Goal: Navigation & Orientation: Find specific page/section

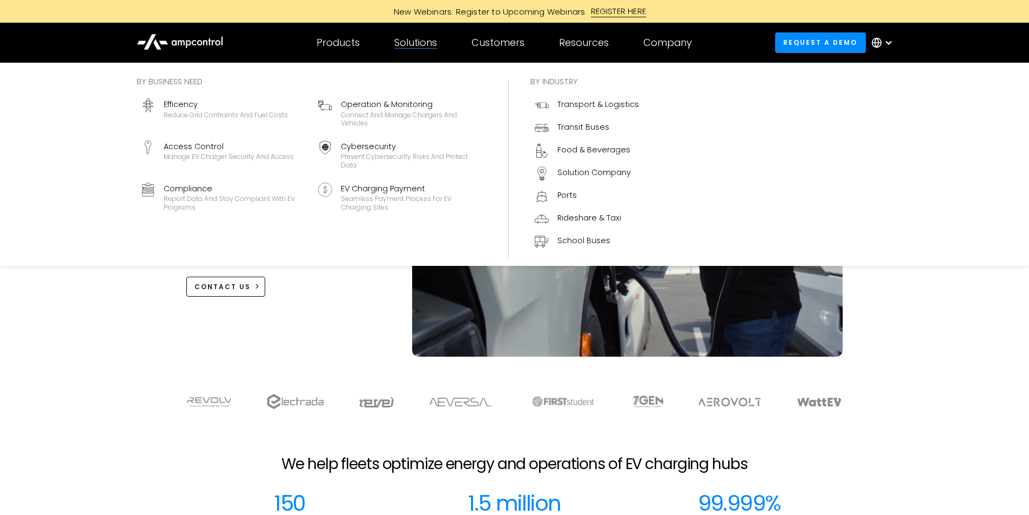
click at [435, 39] on div "Solutions" at bounding box center [415, 43] width 43 height 12
click at [420, 45] on div "Solutions" at bounding box center [415, 43] width 43 height 12
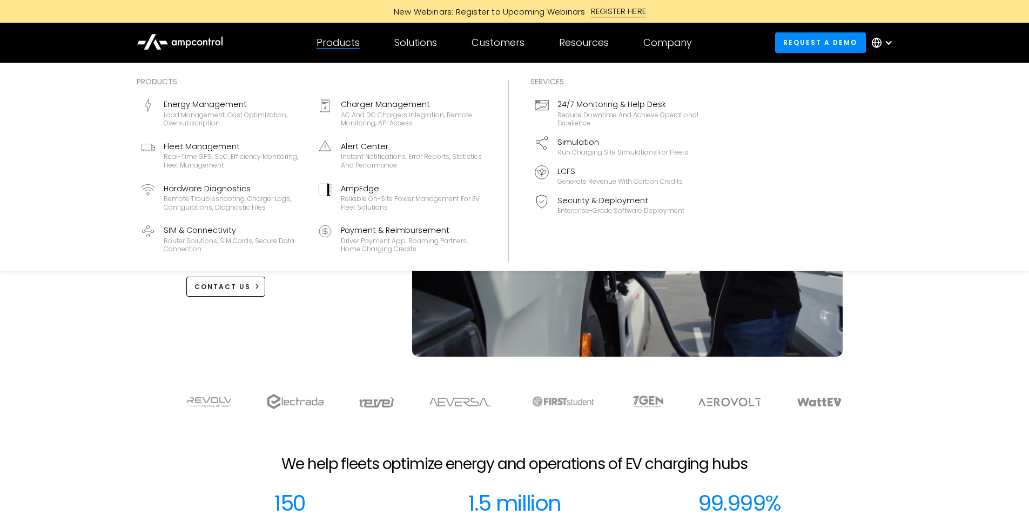
click at [340, 47] on div "Products" at bounding box center [338, 43] width 43 height 12
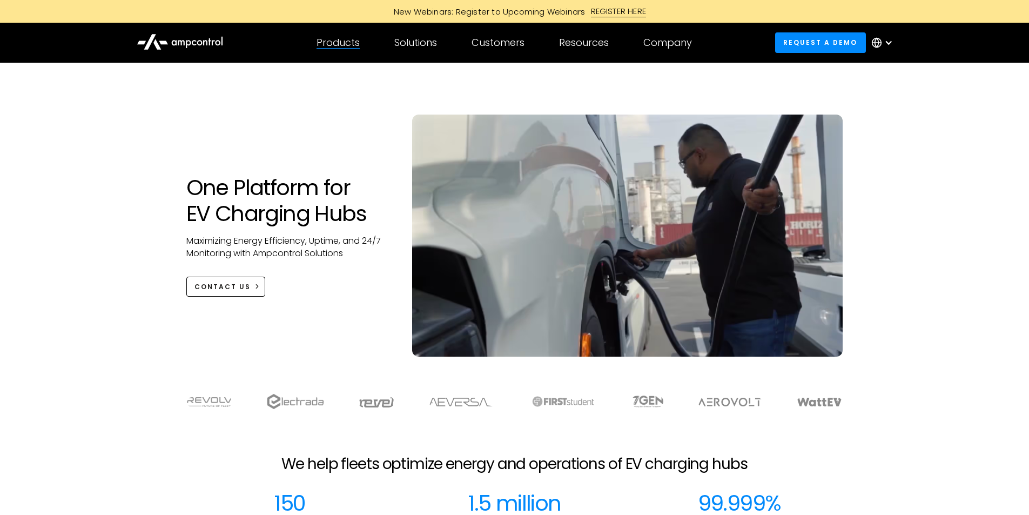
click at [342, 39] on div "Products" at bounding box center [338, 43] width 43 height 12
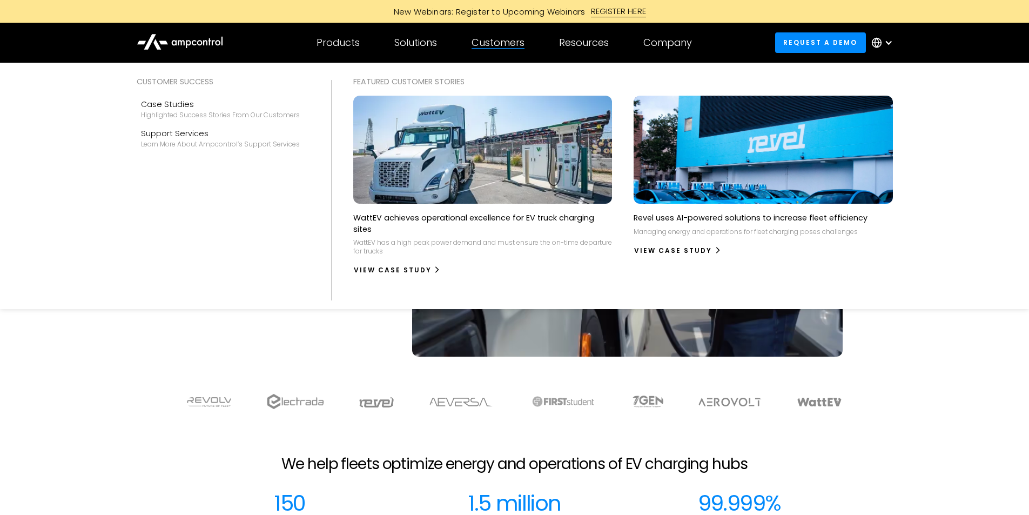
click at [501, 43] on div "Customers" at bounding box center [498, 43] width 53 height 12
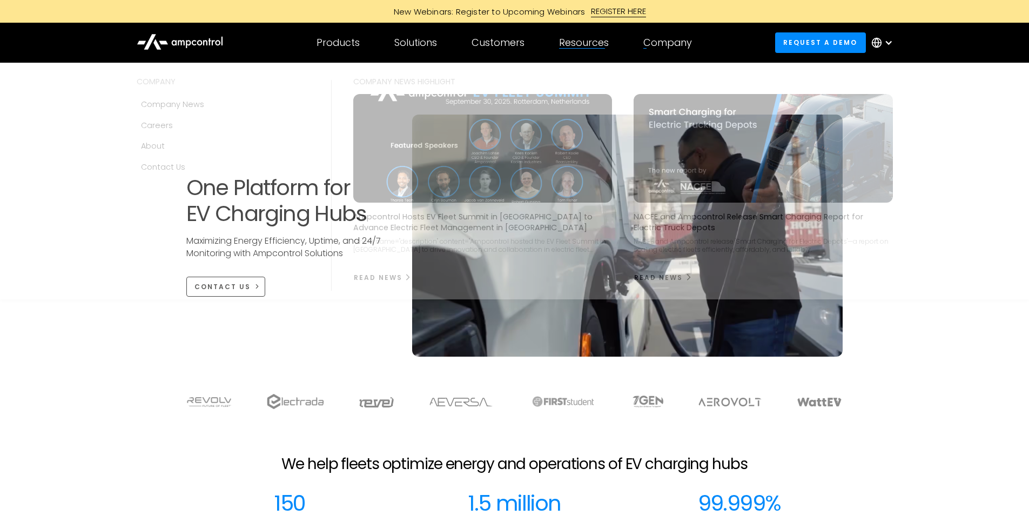
click at [674, 47] on div "Company" at bounding box center [667, 43] width 49 height 12
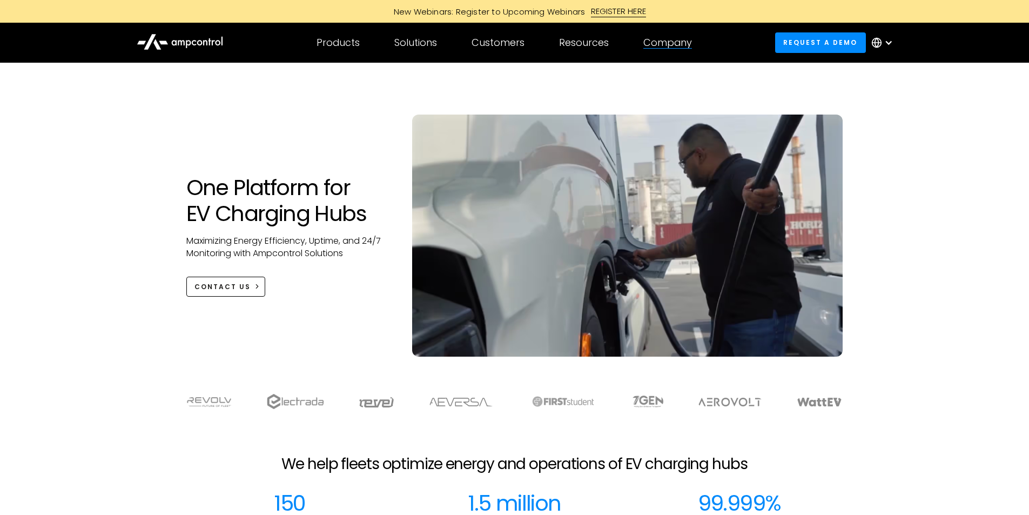
click at [670, 47] on div "Company" at bounding box center [667, 43] width 49 height 12
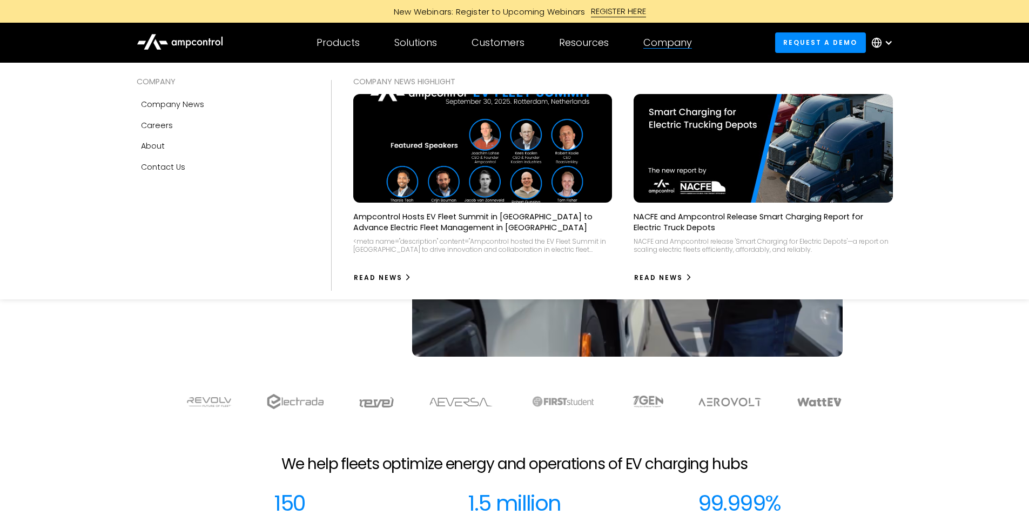
click at [662, 44] on div "Company" at bounding box center [667, 43] width 49 height 12
click at [153, 146] on div "About" at bounding box center [153, 146] width 24 height 12
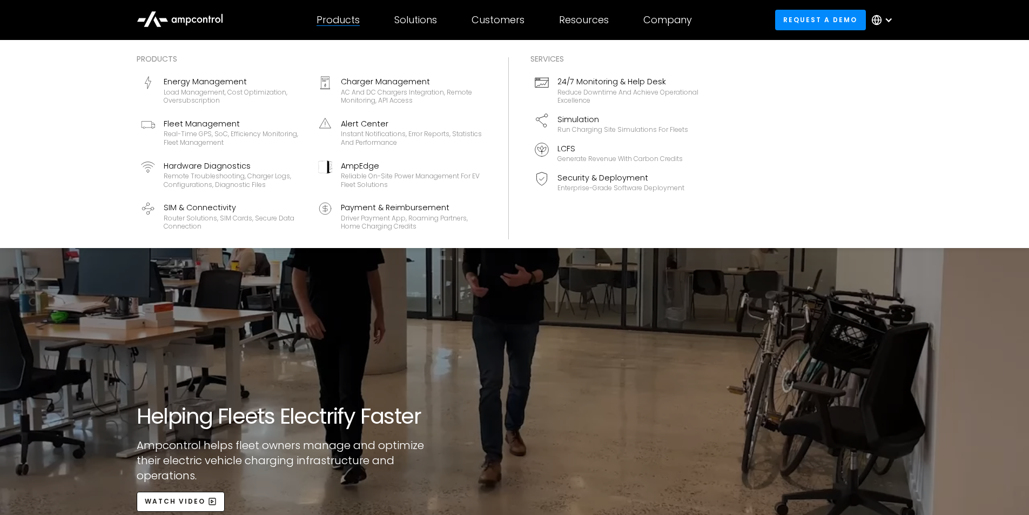
click at [333, 19] on div "Products" at bounding box center [338, 20] width 43 height 12
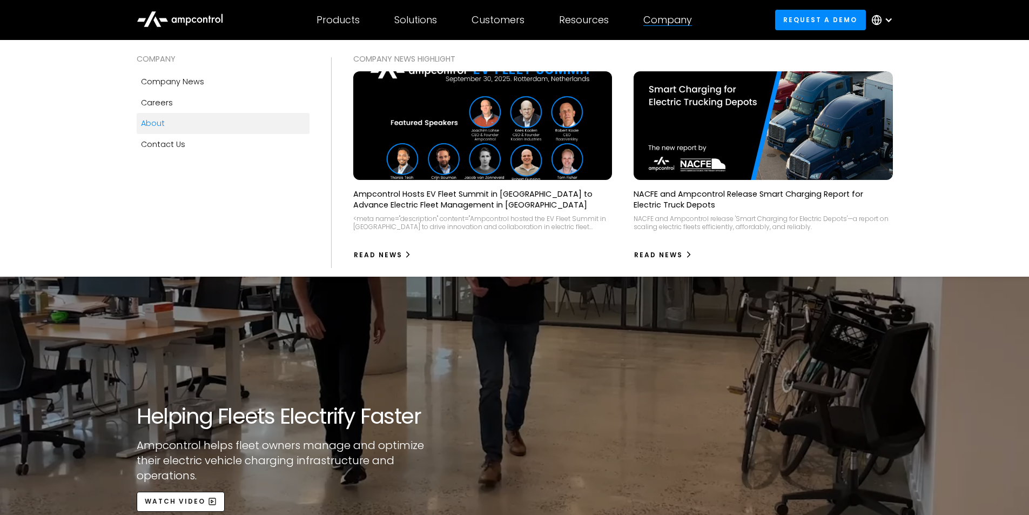
click at [674, 20] on div "Company" at bounding box center [667, 20] width 49 height 12
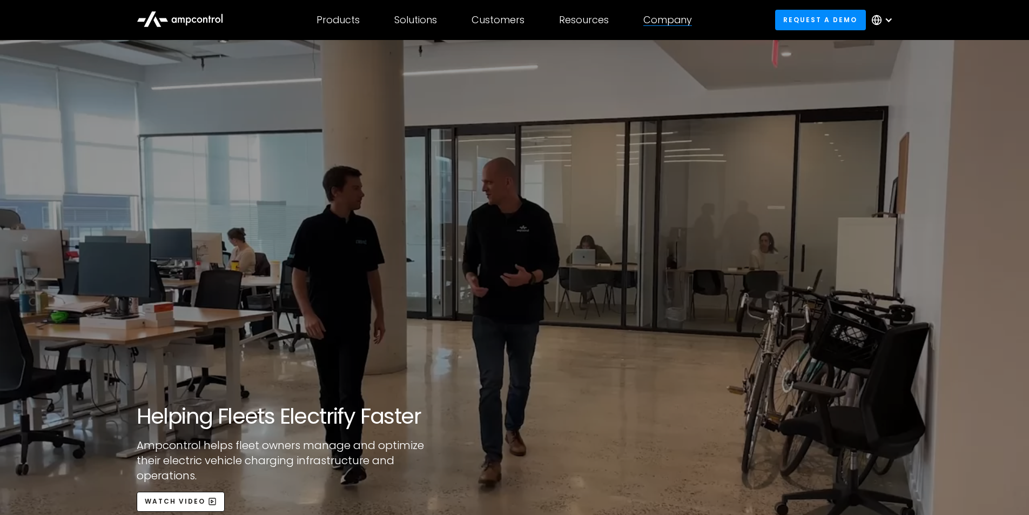
click at [674, 20] on div "Company" at bounding box center [667, 20] width 49 height 12
